Goal: Task Accomplishment & Management: Manage account settings

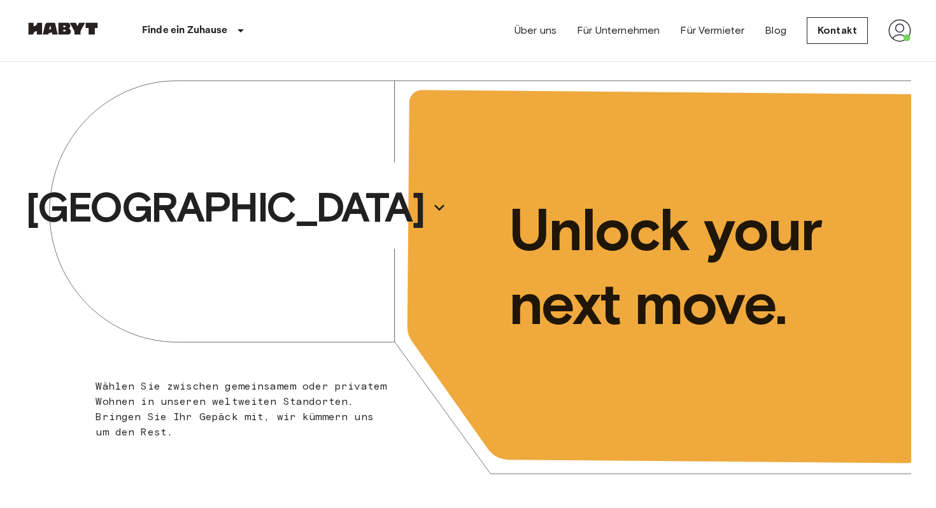
click at [899, 23] on img at bounding box center [899, 30] width 23 height 23
click at [842, 49] on li "Profile" at bounding box center [861, 53] width 127 height 23
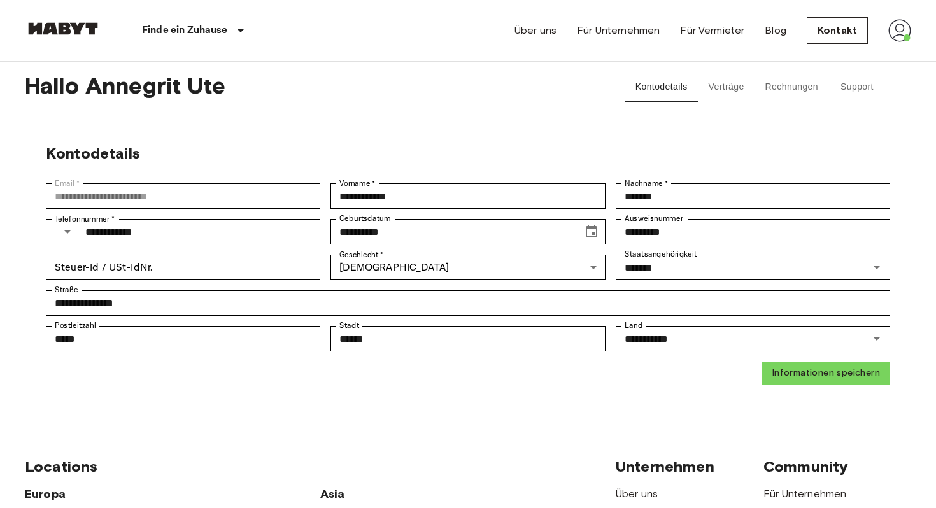
click at [844, 80] on button "Support" at bounding box center [856, 87] width 57 height 31
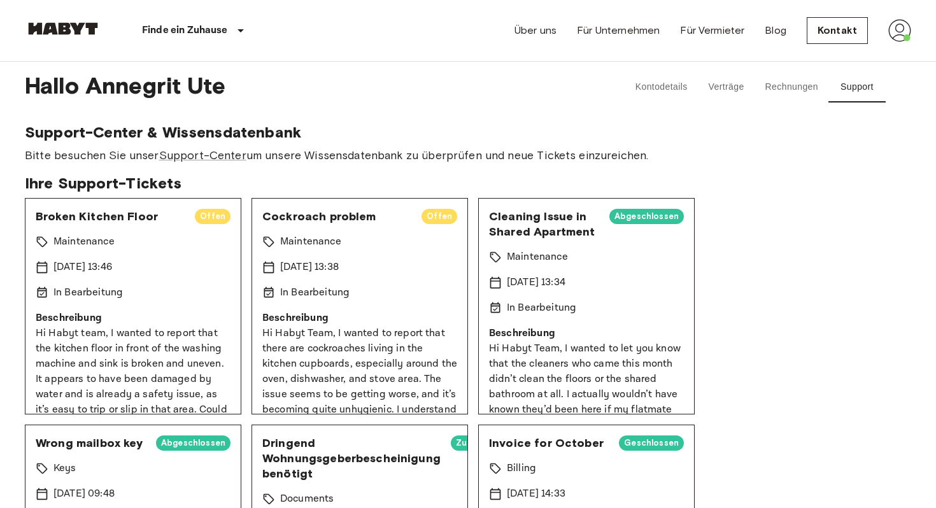
click at [399, 303] on div "Cockroach problem Offen Maintenance [DATE] 13:38 In Bearbeitung Beschreibung Hi…" at bounding box center [360, 306] width 216 height 216
click at [415, 255] on div "Cockroach problem Offen Maintenance [DATE] 13:38 In Bearbeitung Beschreibung Hi…" at bounding box center [360, 306] width 216 height 216
click at [434, 218] on span "Offen" at bounding box center [440, 216] width 36 height 13
